Goal: Task Accomplishment & Management: Manage account settings

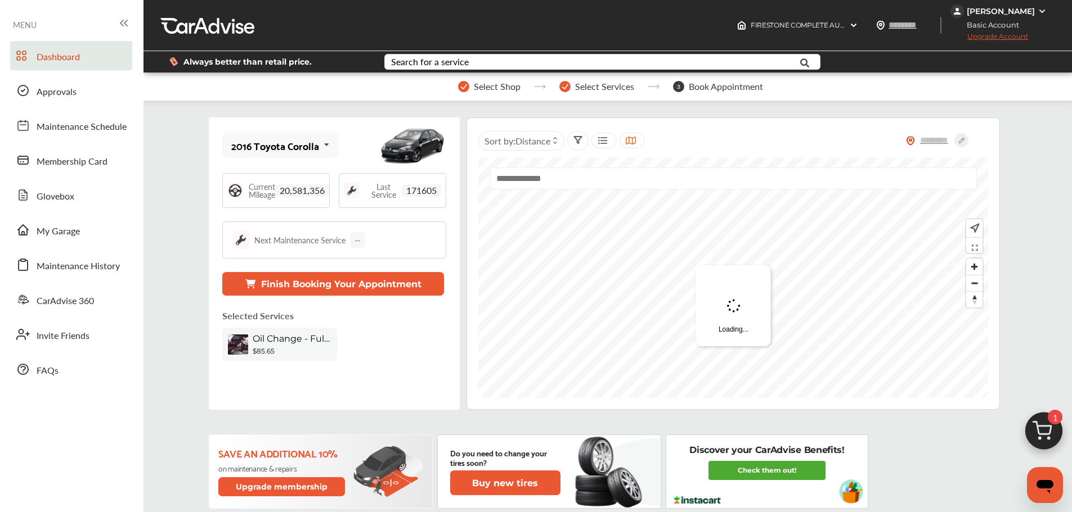
click at [1029, 10] on div "[PERSON_NAME]" at bounding box center [1000, 11] width 68 height 10
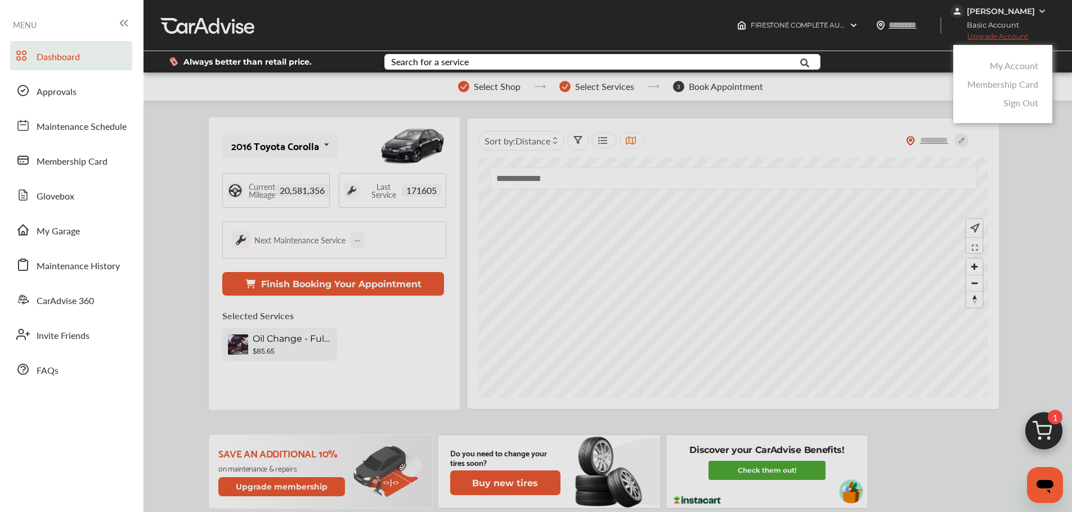
click at [1024, 89] on link "Membership Card" at bounding box center [1002, 84] width 71 height 13
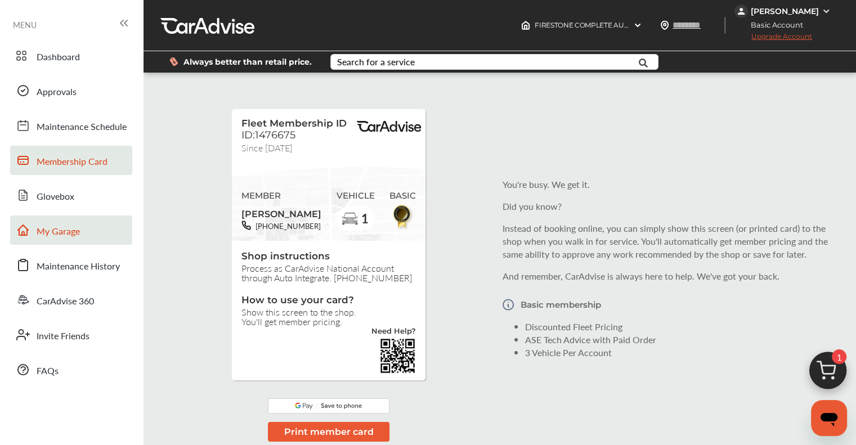
click at [74, 237] on span "My Garage" at bounding box center [58, 231] width 43 height 15
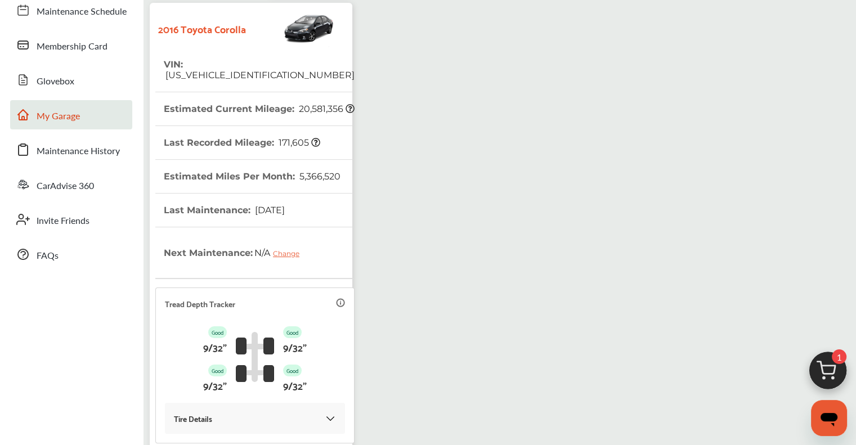
scroll to position [241, 0]
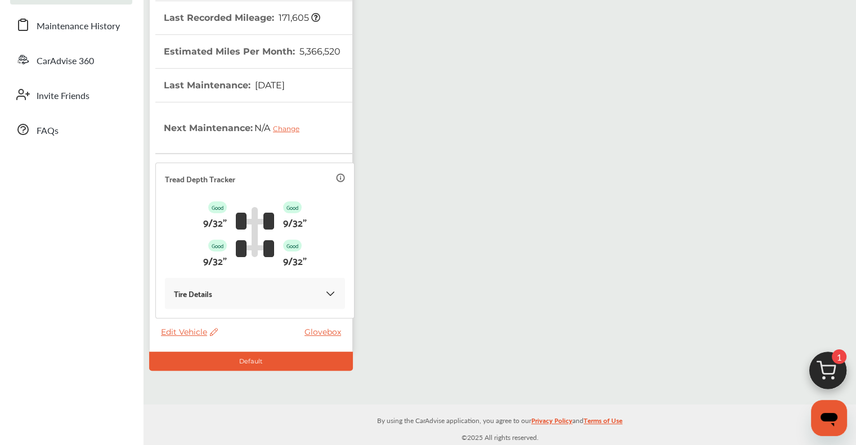
click at [181, 330] on span "Edit Vehicle" at bounding box center [189, 332] width 57 height 10
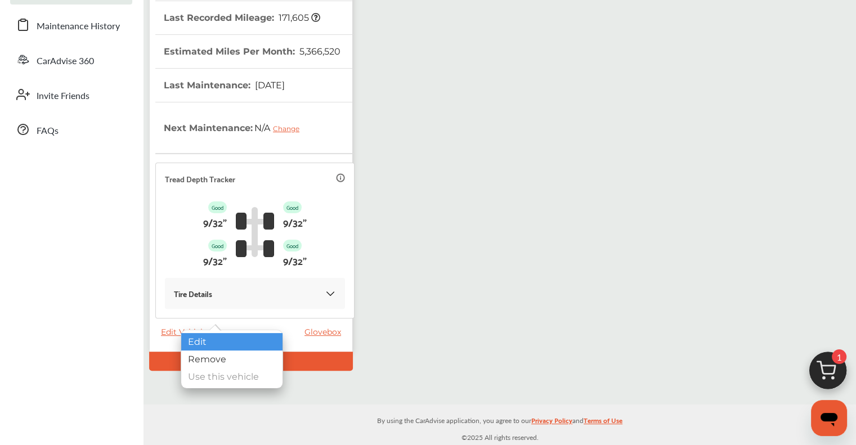
click at [187, 335] on div "Edit" at bounding box center [231, 341] width 101 height 17
select select "**"
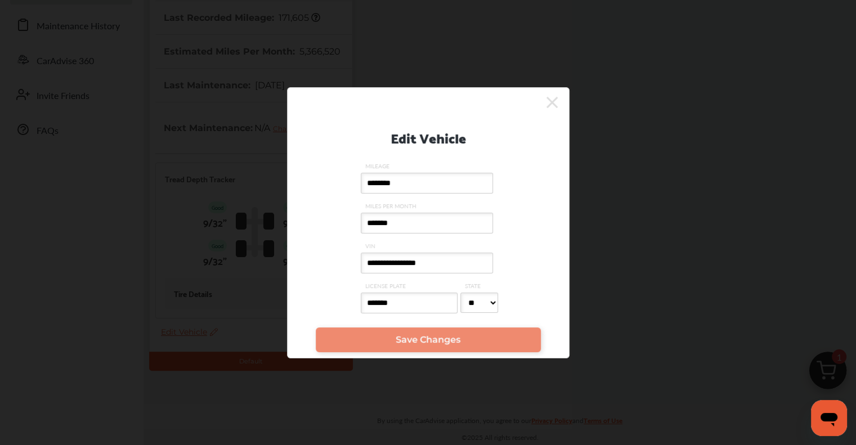
click at [551, 97] on icon at bounding box center [551, 102] width 11 height 18
